Goal: Transaction & Acquisition: Purchase product/service

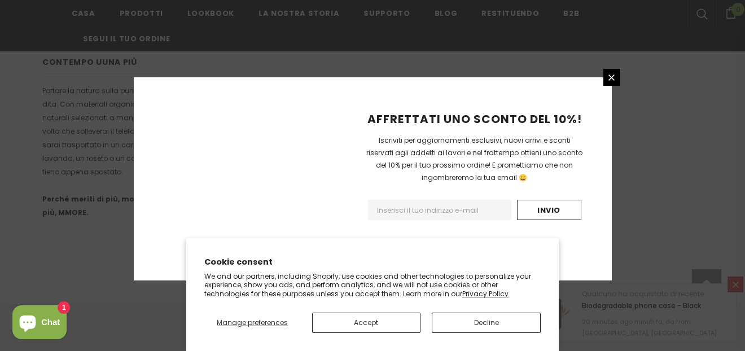
scroll to position [829, 0]
